Goal: Use online tool/utility: Utilize a website feature to perform a specific function

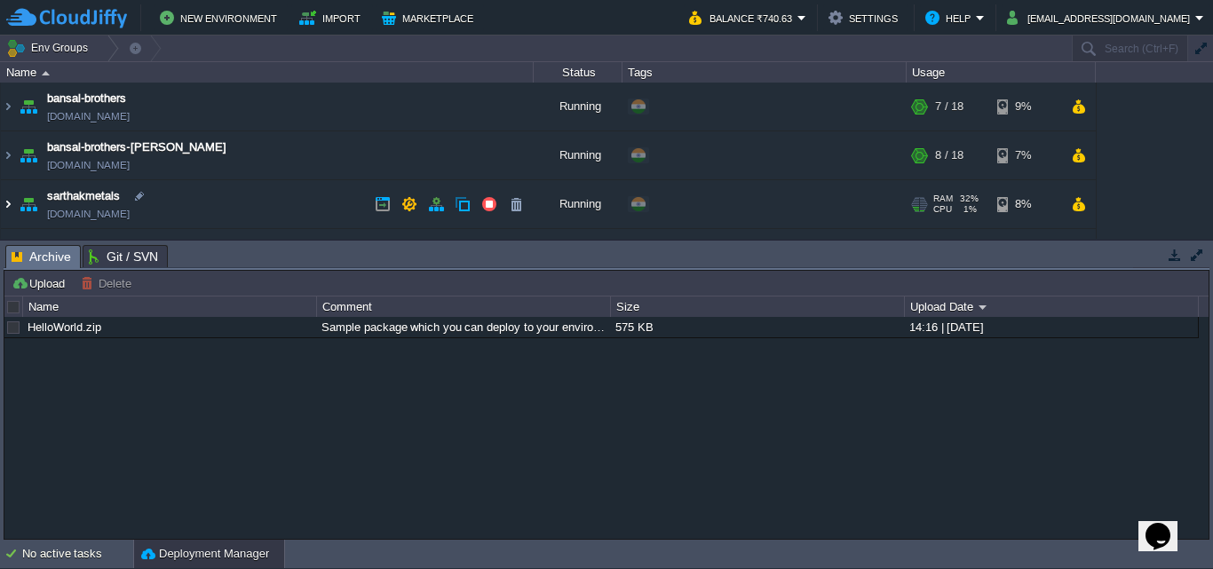
click at [3, 211] on img at bounding box center [8, 204] width 14 height 48
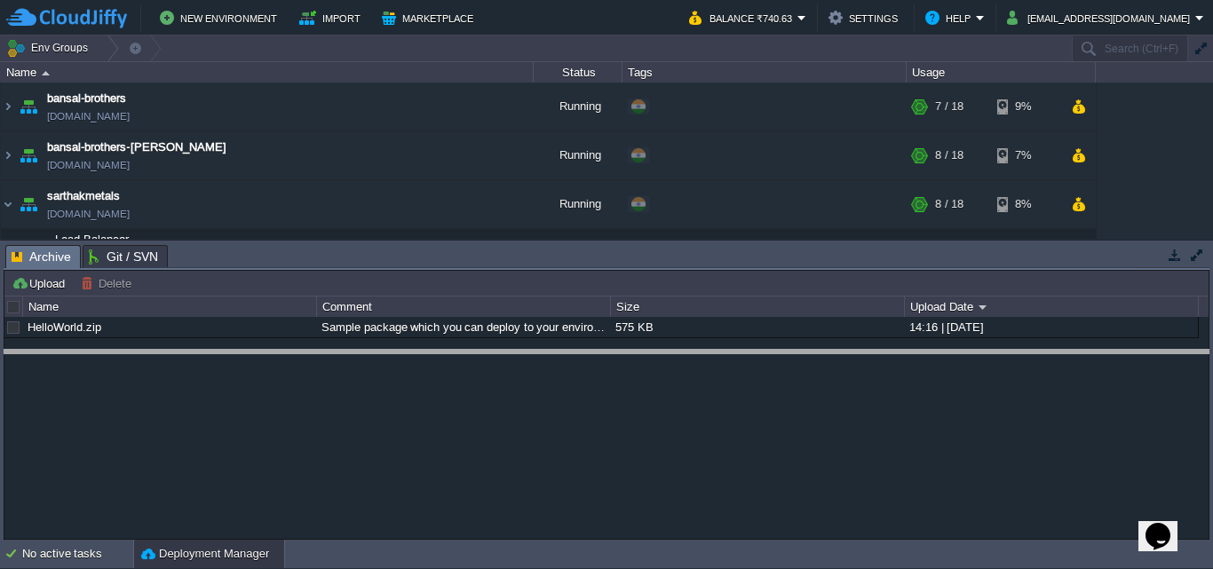
drag, startPoint x: 667, startPoint y: 266, endPoint x: 655, endPoint y: 380, distance: 115.3
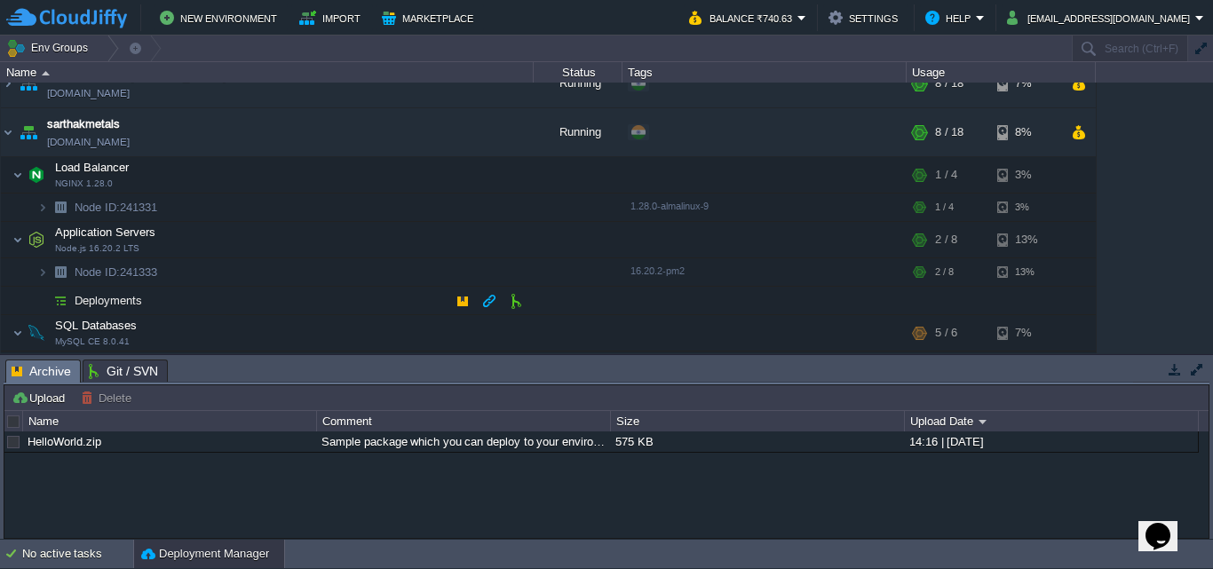
scroll to position [73, 0]
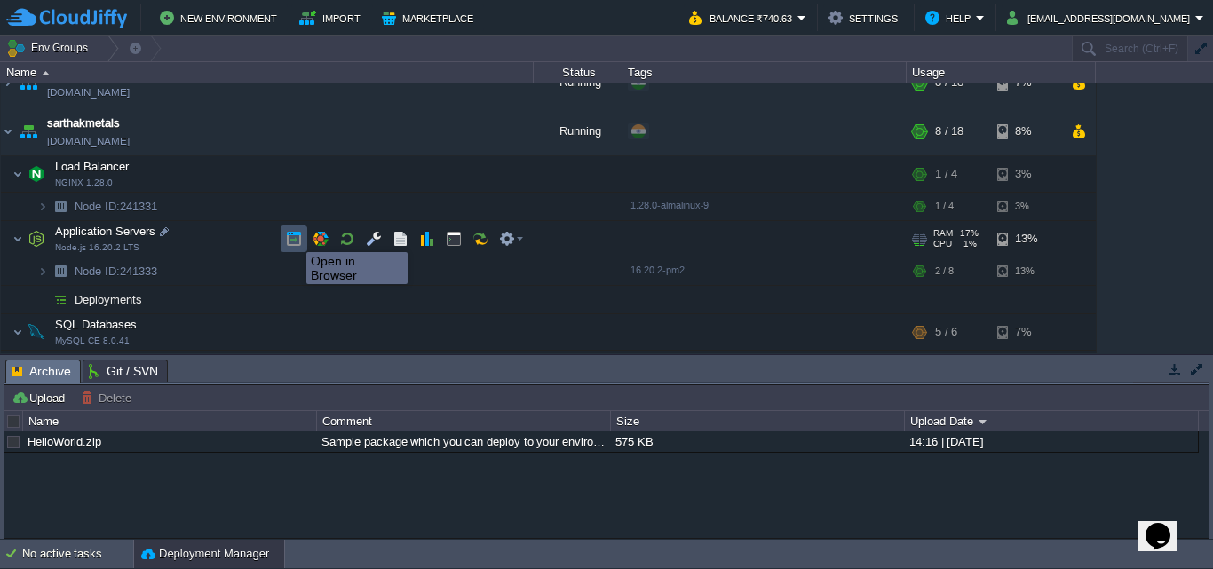
click at [293, 236] on button "button" at bounding box center [294, 239] width 16 height 16
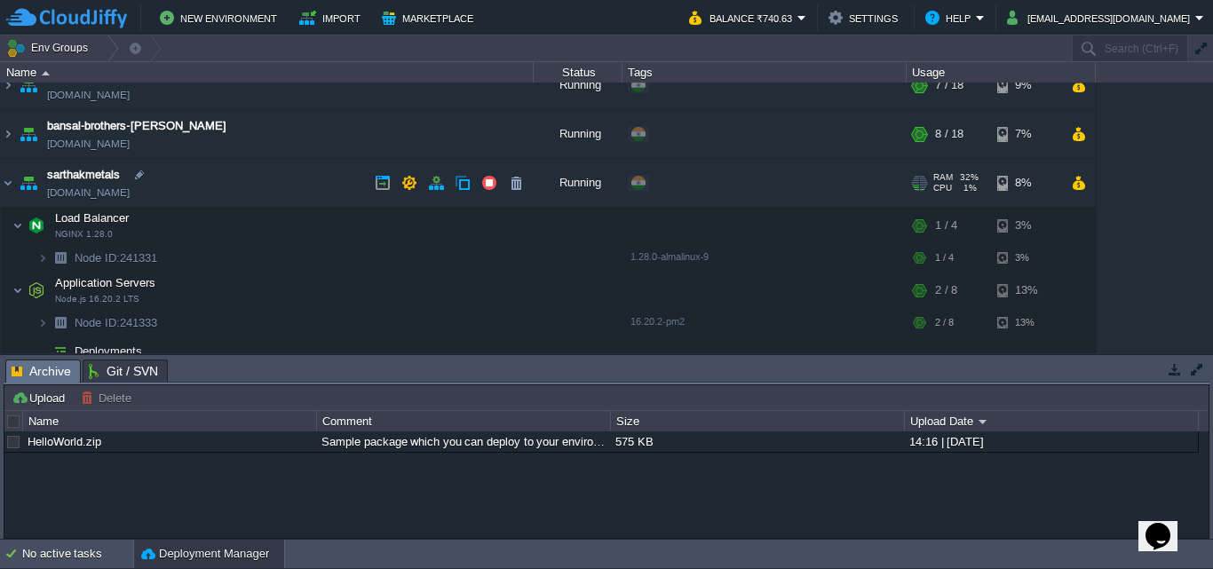
scroll to position [0, 0]
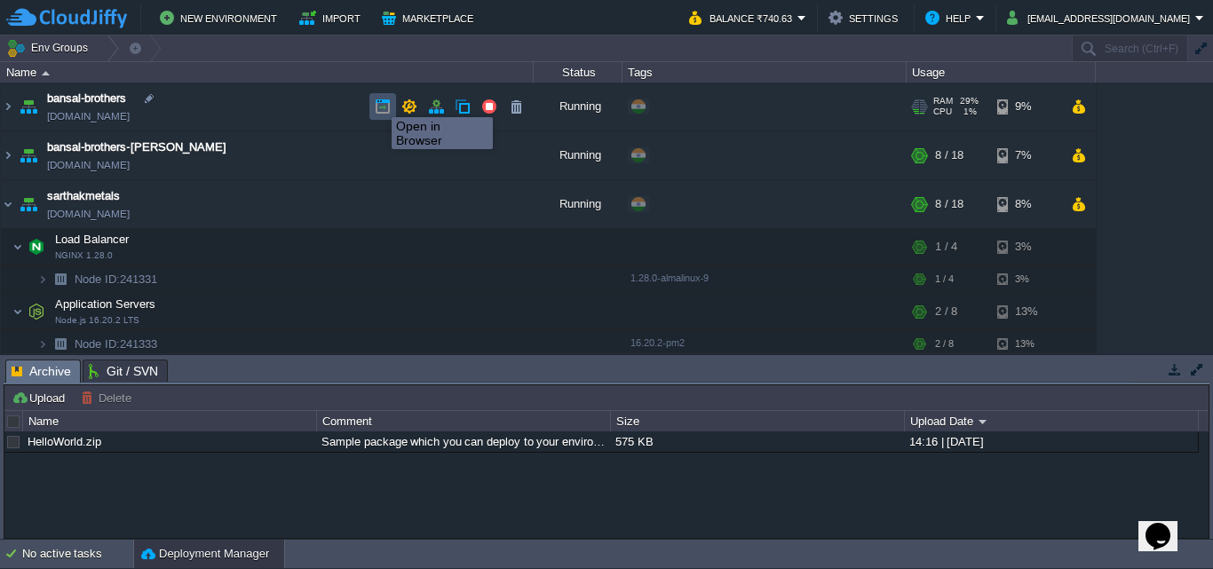
click at [378, 101] on button "button" at bounding box center [383, 107] width 16 height 16
click at [7, 108] on img at bounding box center [8, 107] width 14 height 48
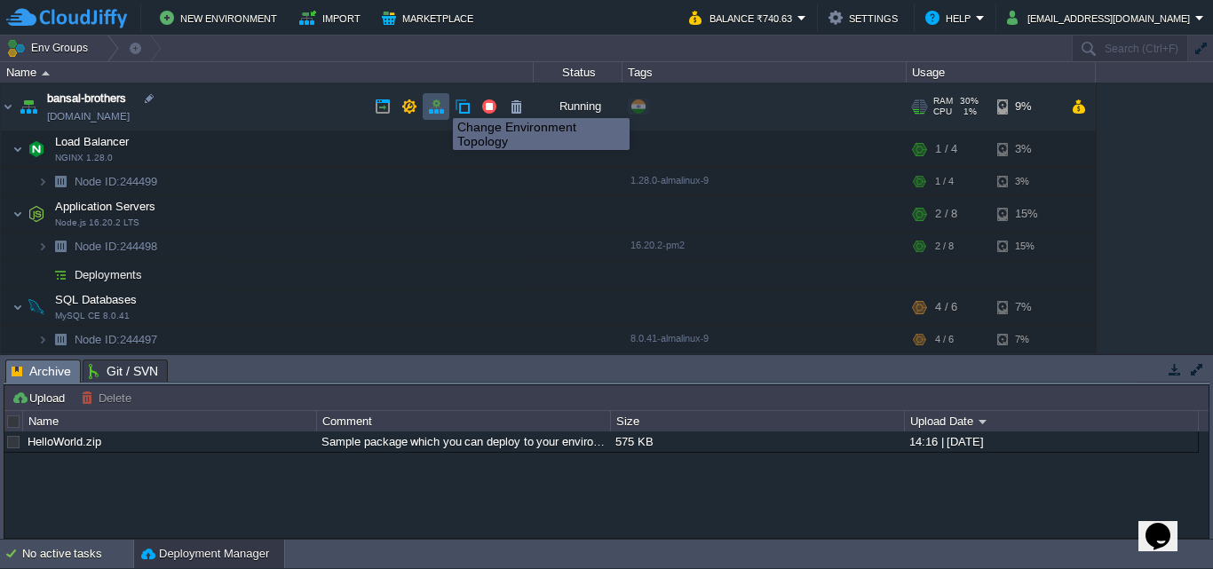
click at [440, 102] on button "button" at bounding box center [436, 107] width 16 height 16
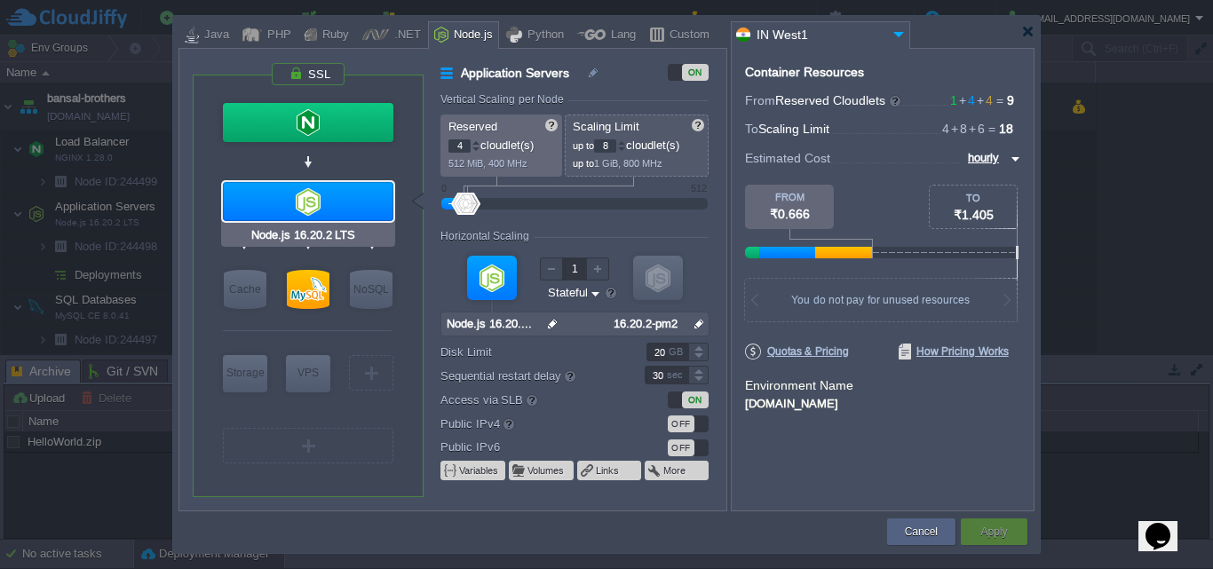
type input "NGINX 1.28.0"
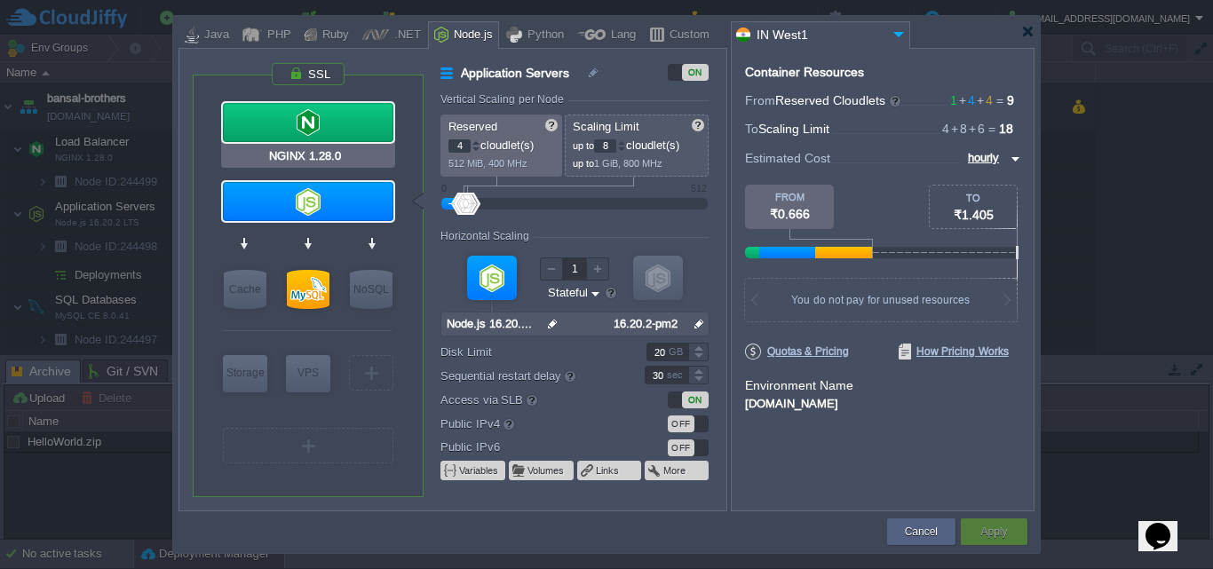
click at [345, 121] on div at bounding box center [308, 122] width 171 height 39
type input "Load Balancer"
type input "1"
type input "4"
type input "NGINX 1.28.0"
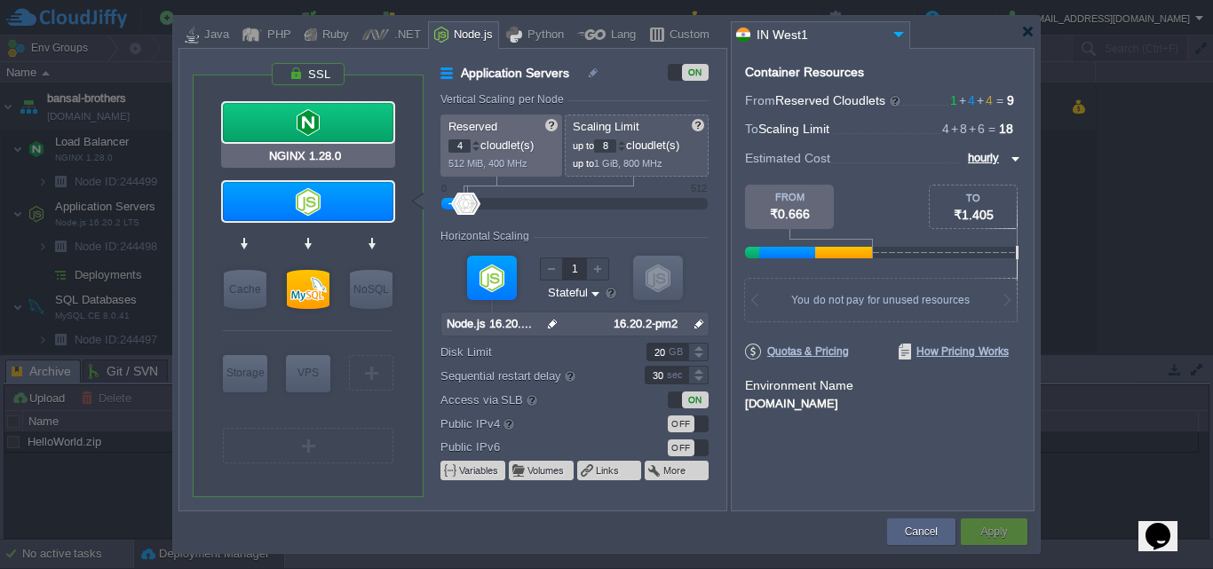
type input "null"
type input "1.28.0-almalin..."
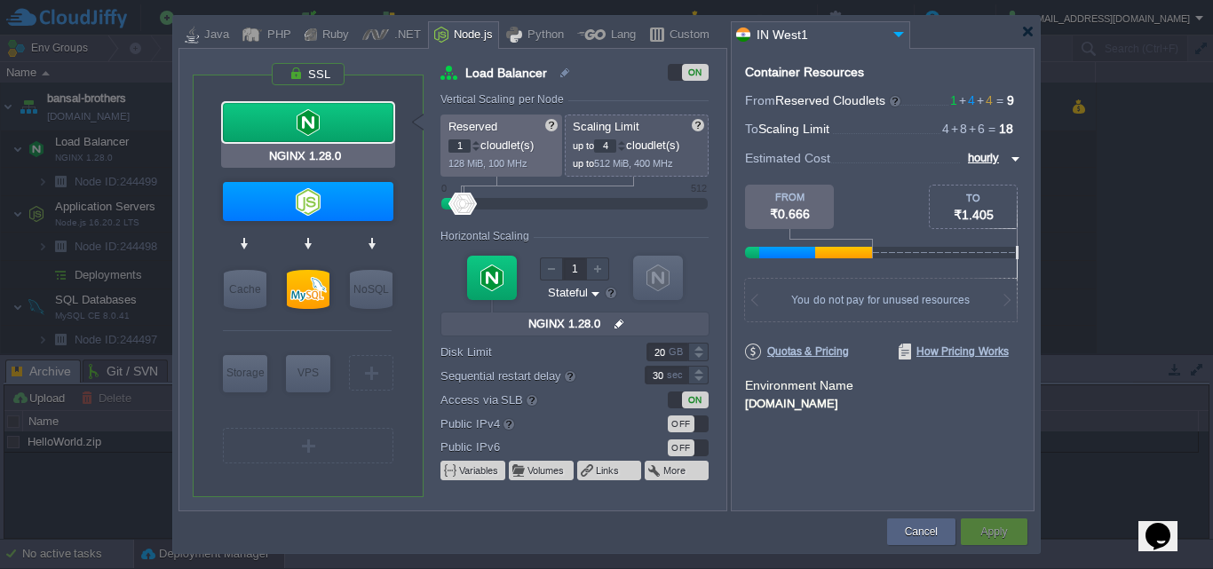
click at [307, 126] on div at bounding box center [308, 122] width 171 height 39
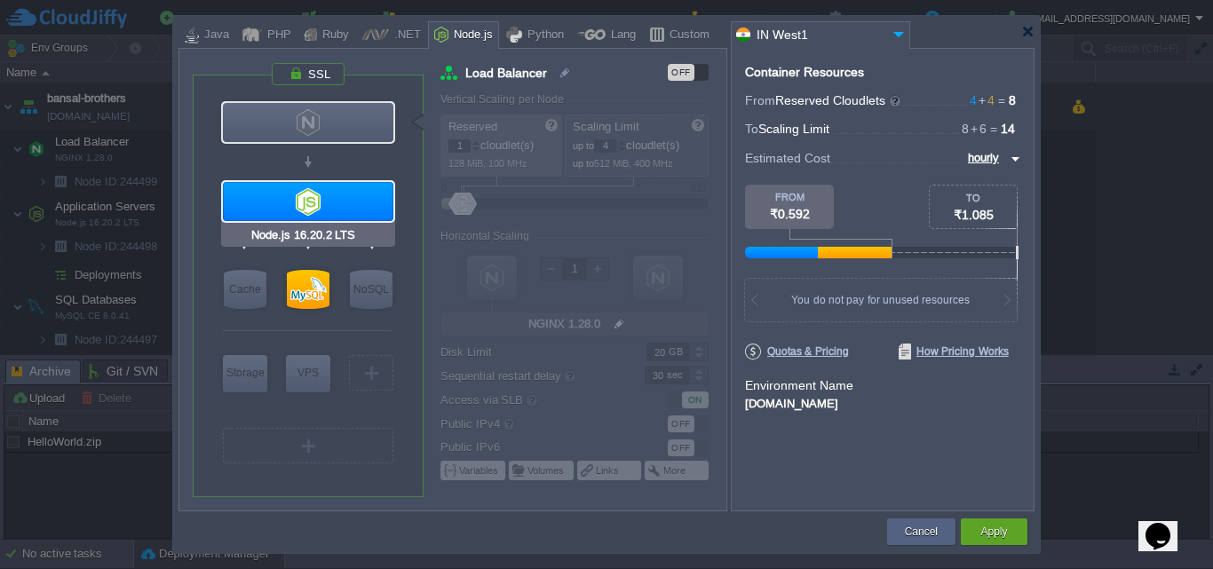
type input "NGINX 1.28.0"
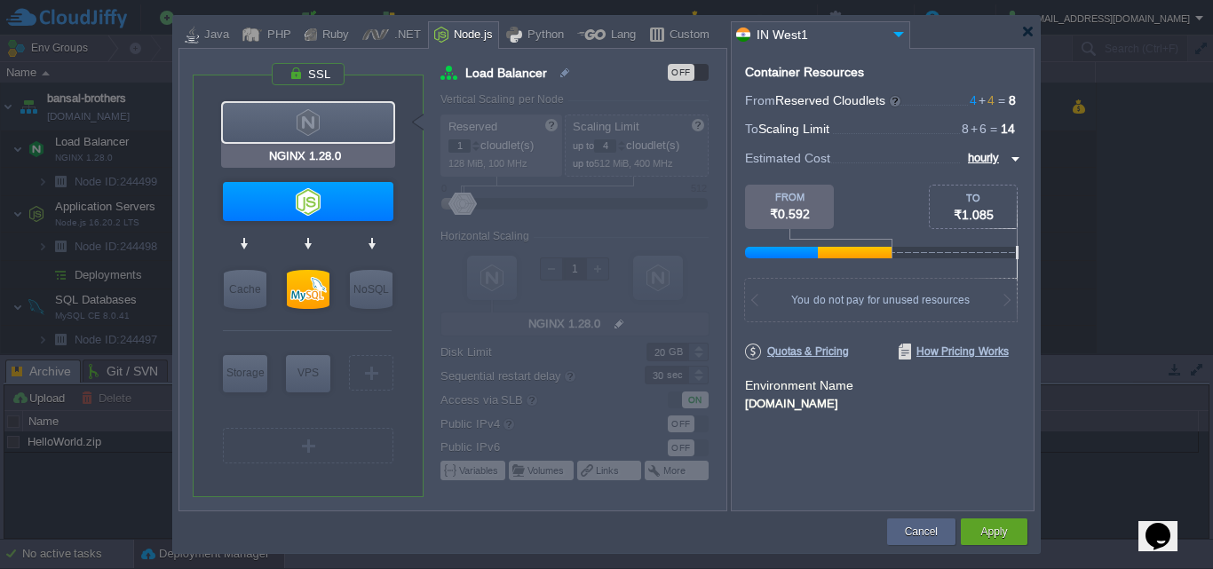
click at [323, 113] on div at bounding box center [308, 122] width 171 height 39
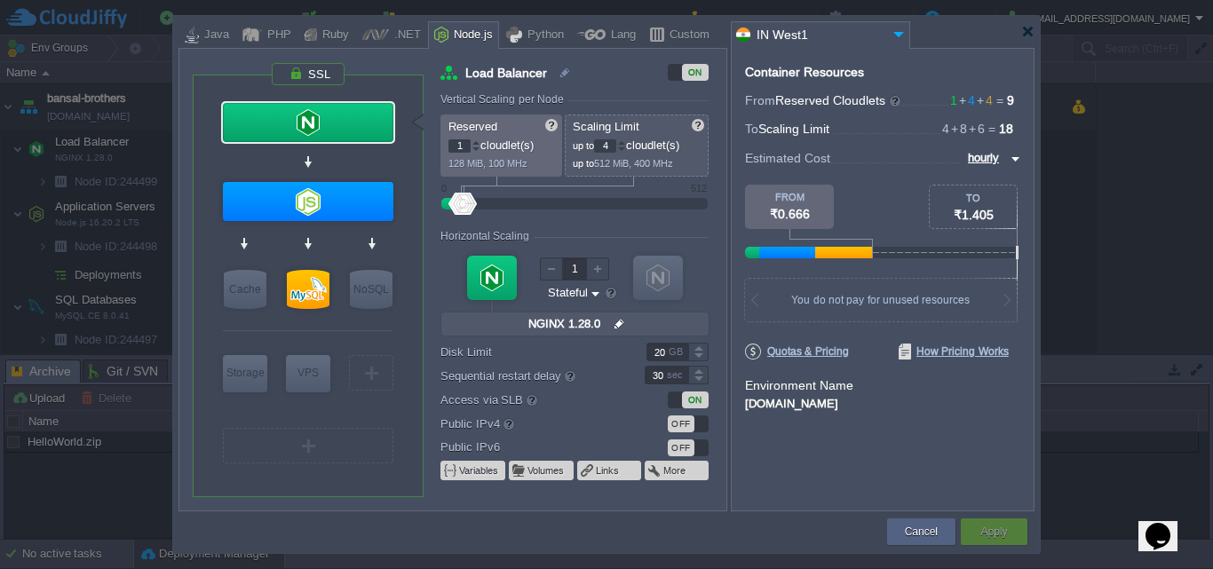
click at [1075, 195] on div at bounding box center [606, 284] width 1213 height 569
click at [940, 538] on div "Cancel" at bounding box center [922, 532] width 42 height 27
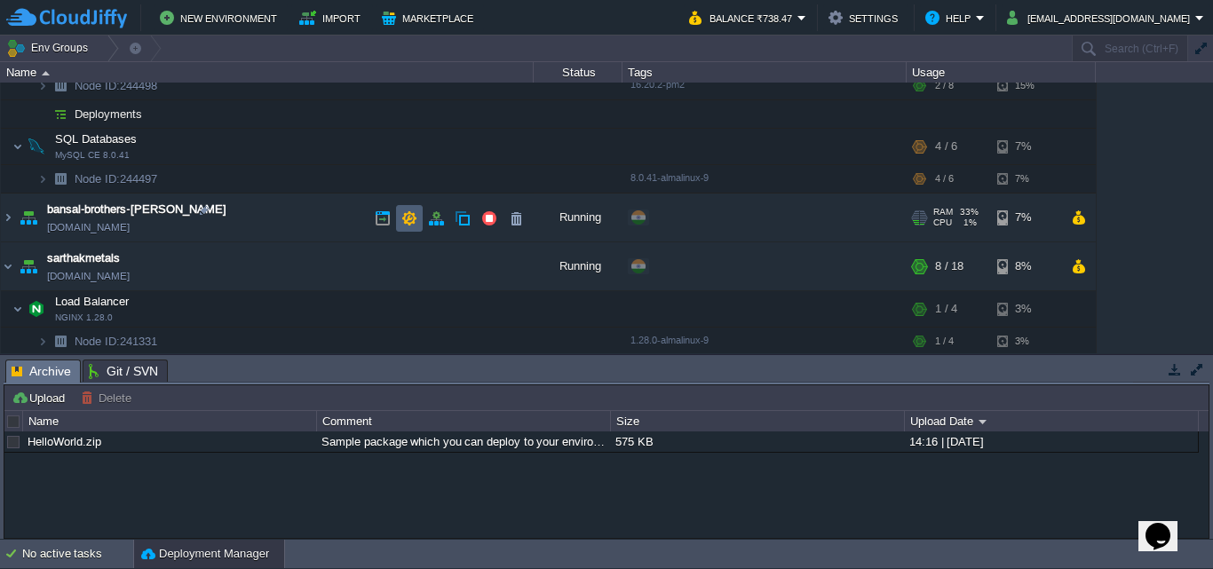
scroll to position [157, 0]
